Goal: Task Accomplishment & Management: Use online tool/utility

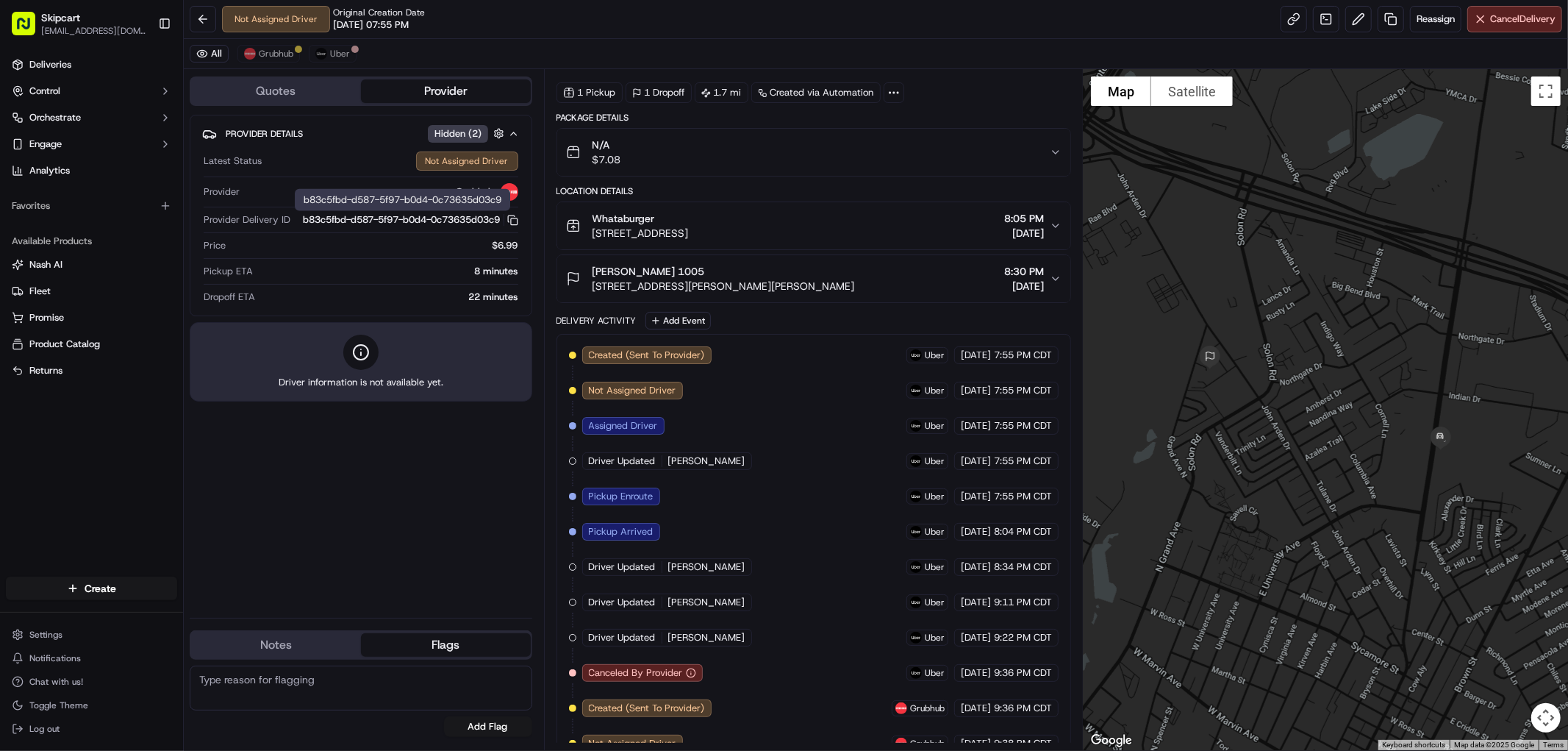
scroll to position [67, 0]
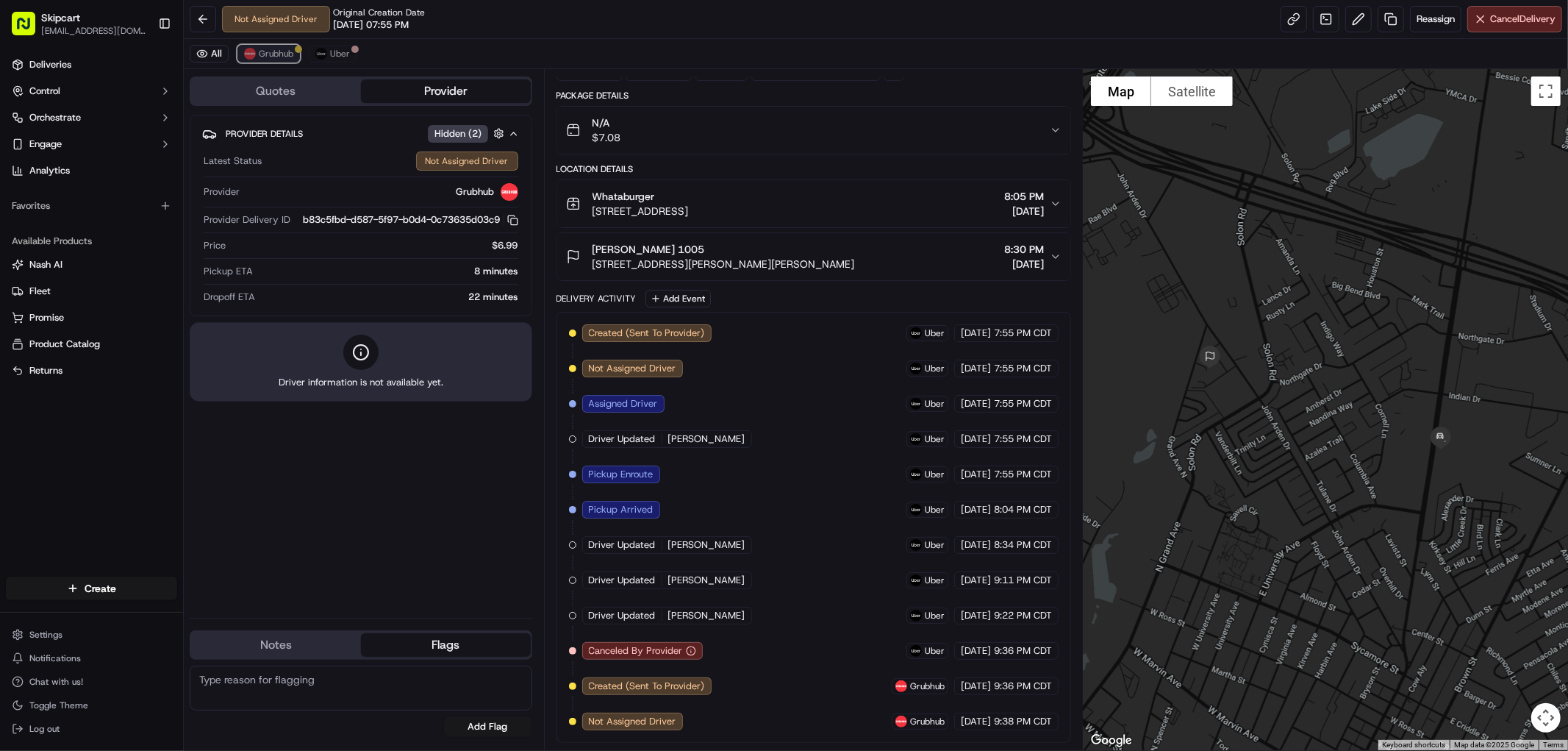
click at [291, 48] on span "Grubhub" at bounding box center [276, 53] width 34 height 12
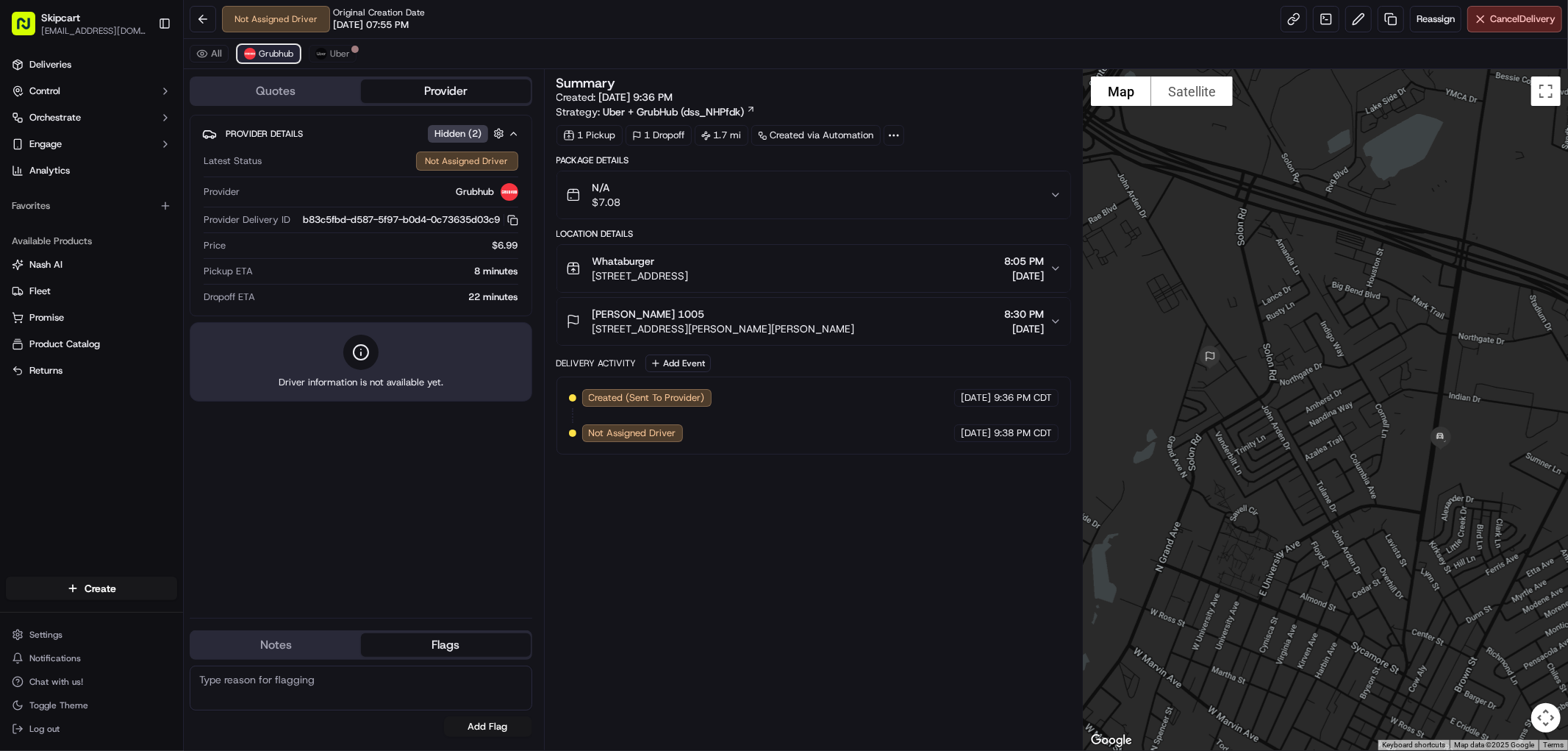
scroll to position [0, 0]
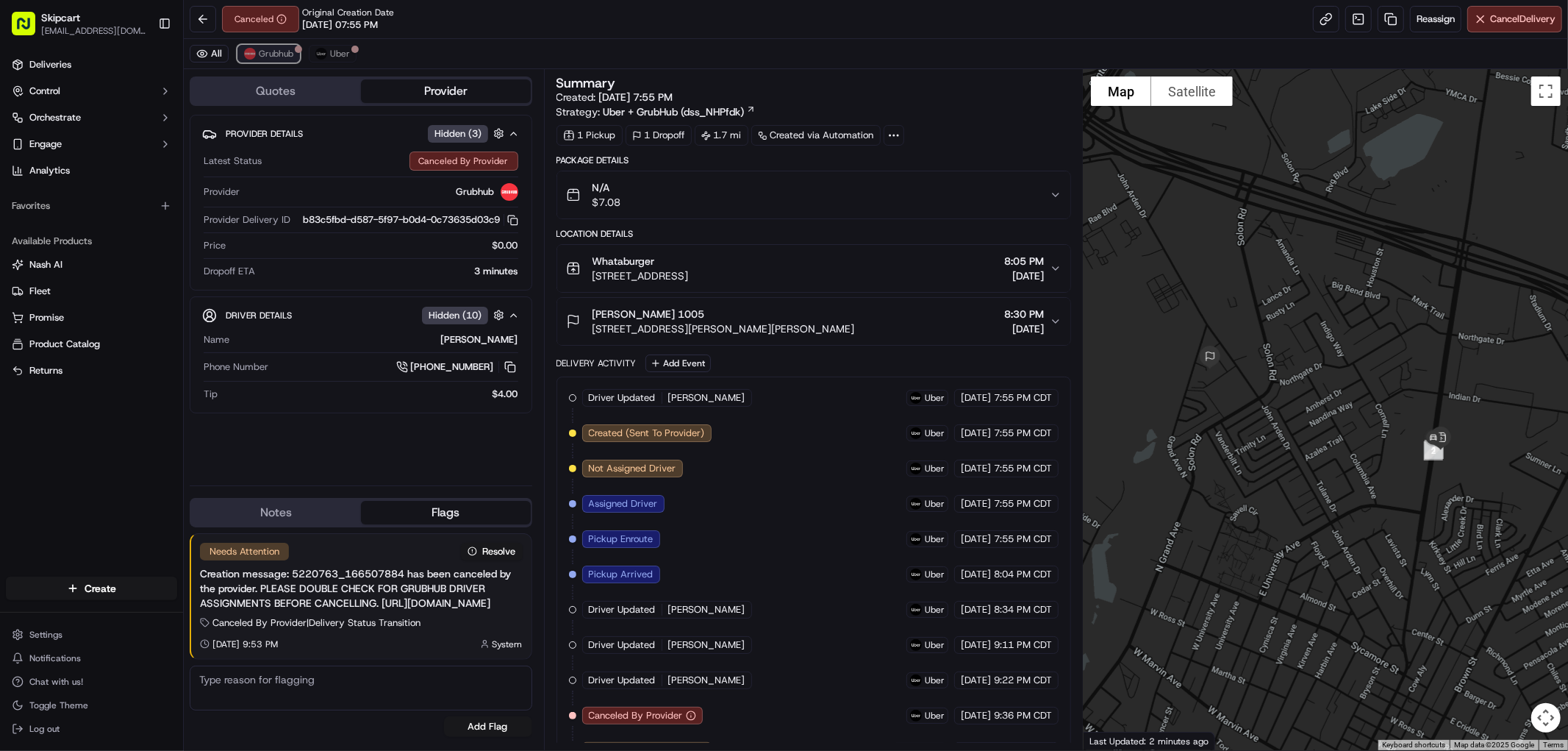
click at [272, 49] on span "Grubhub" at bounding box center [276, 53] width 34 height 12
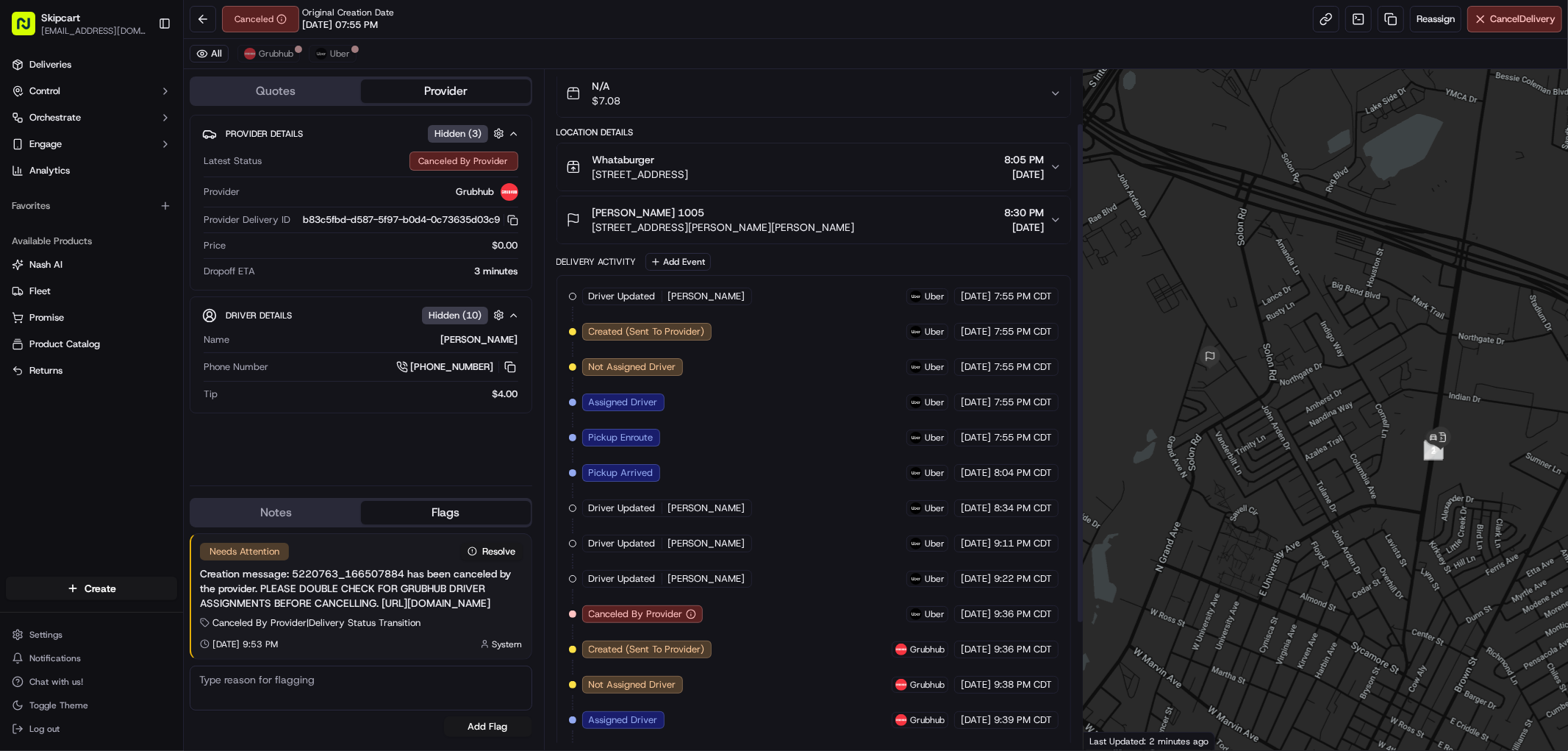
scroll to position [244, 0]
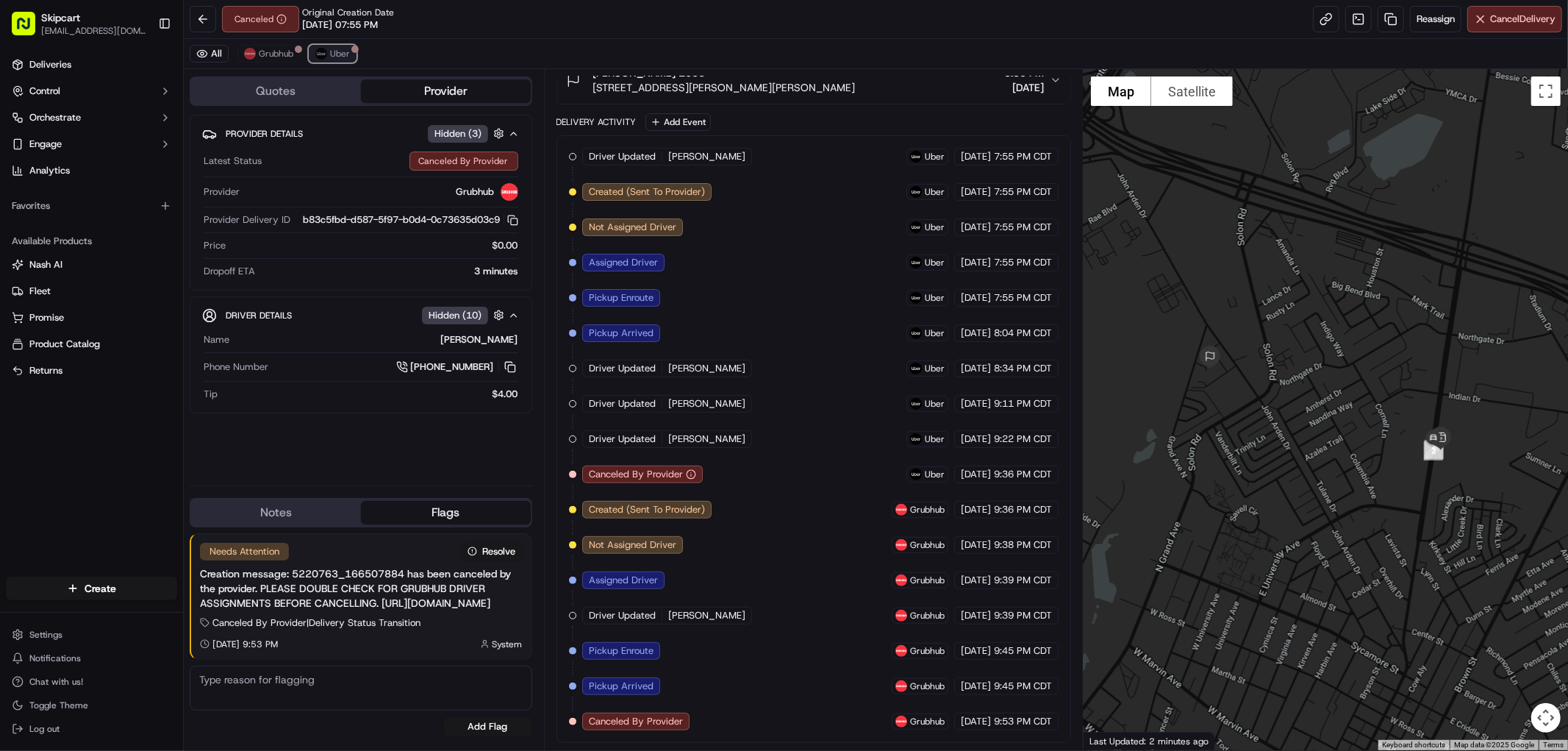
click at [329, 56] on button "Uber" at bounding box center [333, 53] width 48 height 18
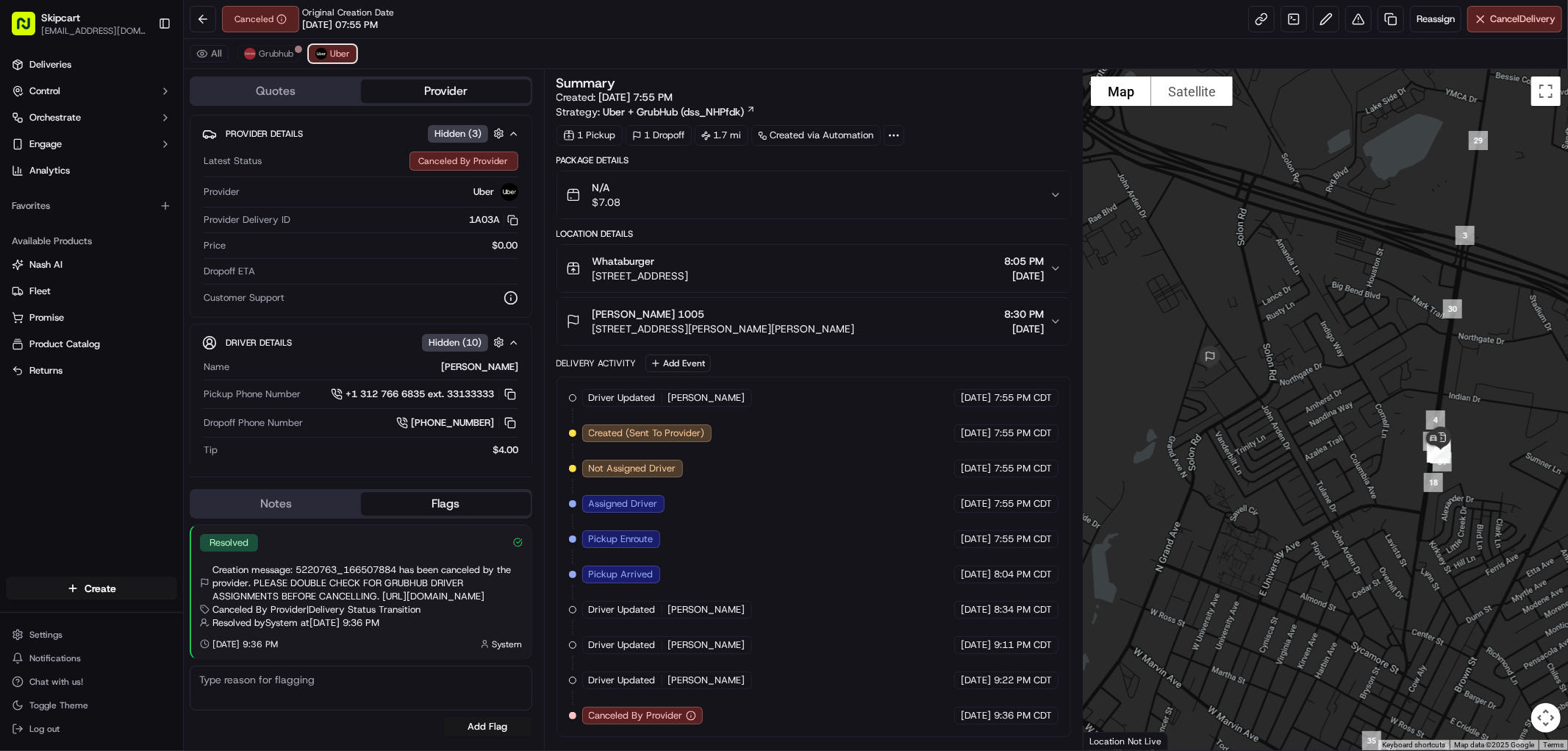
scroll to position [0, 0]
